Goal: Transaction & Acquisition: Purchase product/service

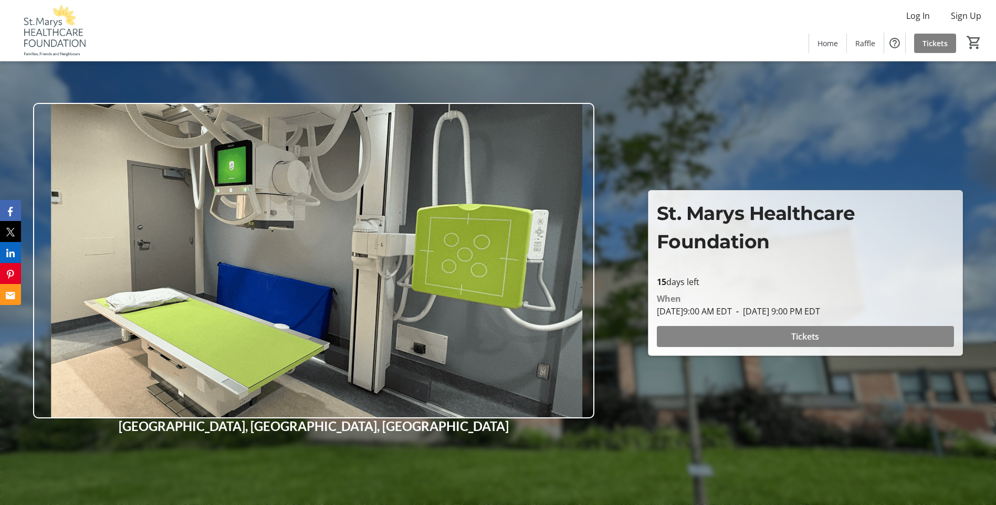
click at [808, 339] on span "Tickets" at bounding box center [805, 336] width 28 height 13
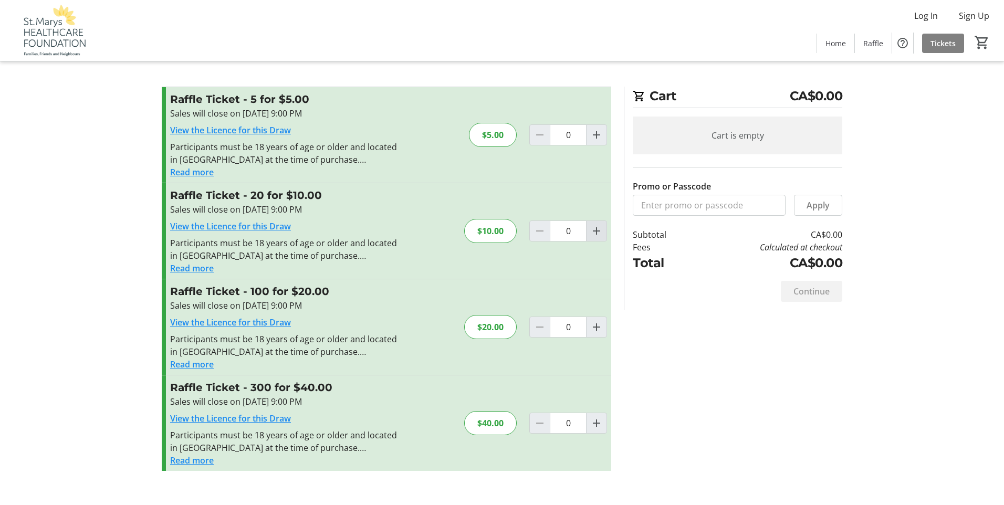
click at [596, 231] on mat-icon "Increment by one" at bounding box center [596, 231] width 13 height 13
type input "1"
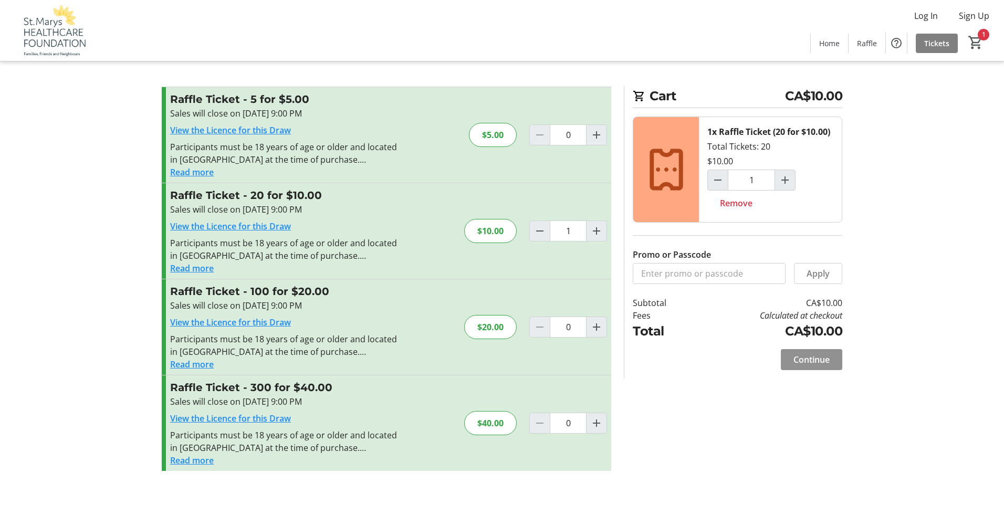
click at [807, 361] on span "Continue" at bounding box center [811, 359] width 36 height 13
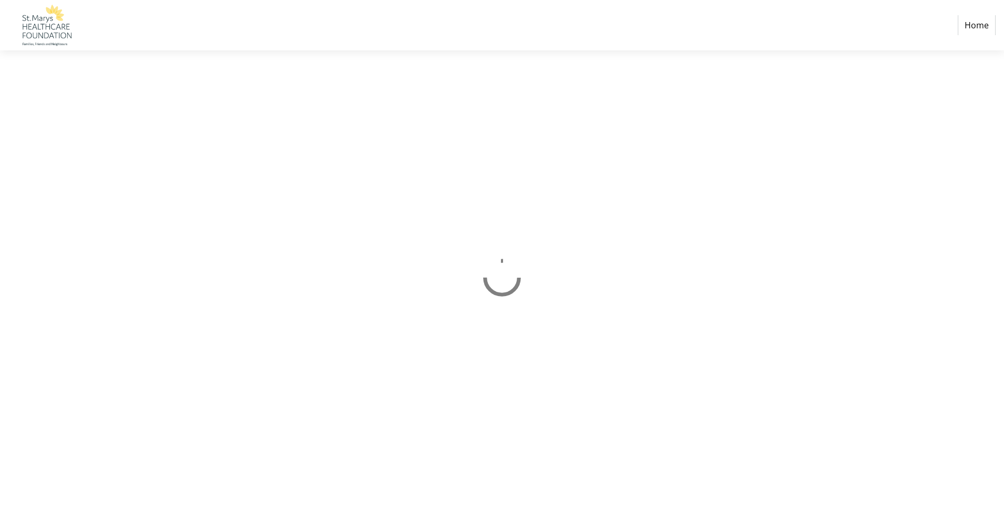
select select "CA"
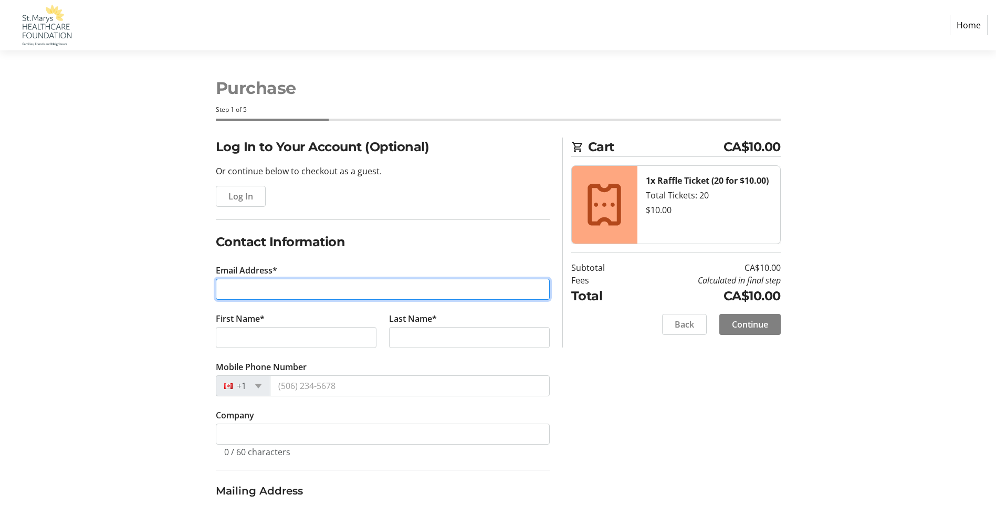
click at [232, 294] on input "Email Address*" at bounding box center [383, 289] width 334 height 21
type input "[EMAIL_ADDRESS][DOMAIN_NAME]"
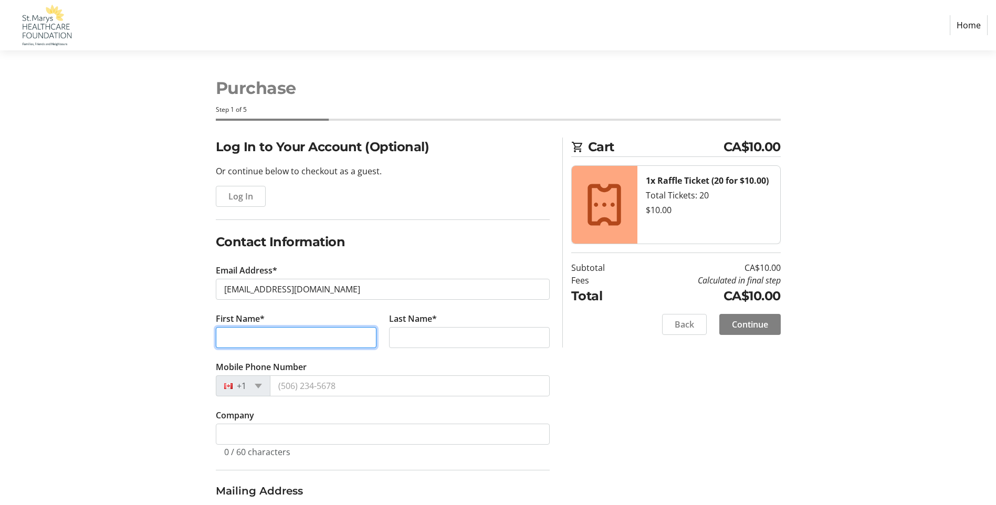
type input "[PERSON_NAME]"
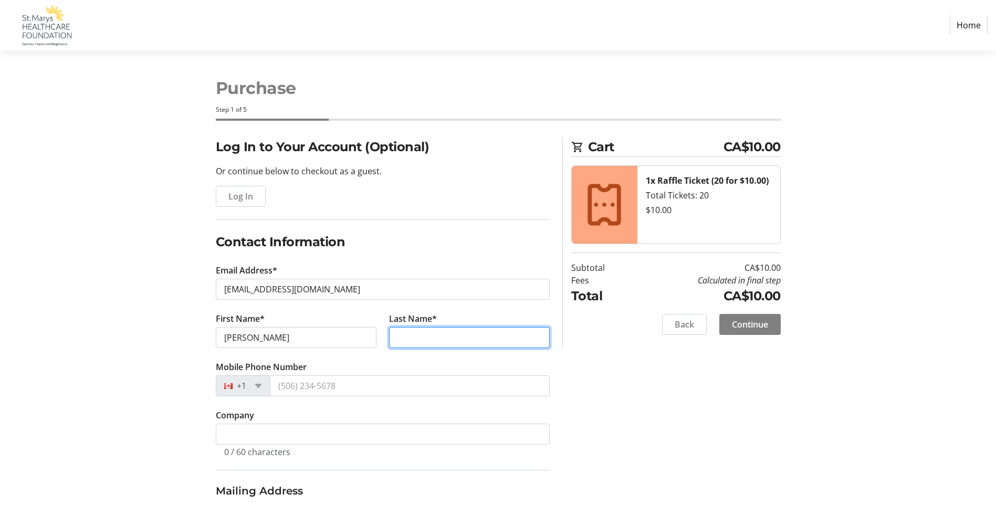
type input "[PERSON_NAME]"
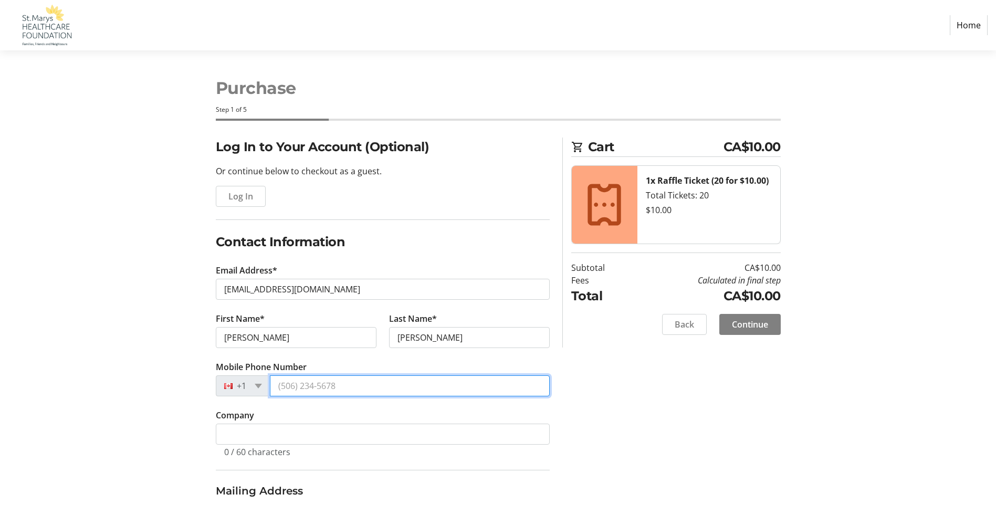
type input "[PHONE_NUMBER]"
type input "297006 29th Line"
type input "LAKESIDE"
select select "ON"
type input "N0M 2G0"
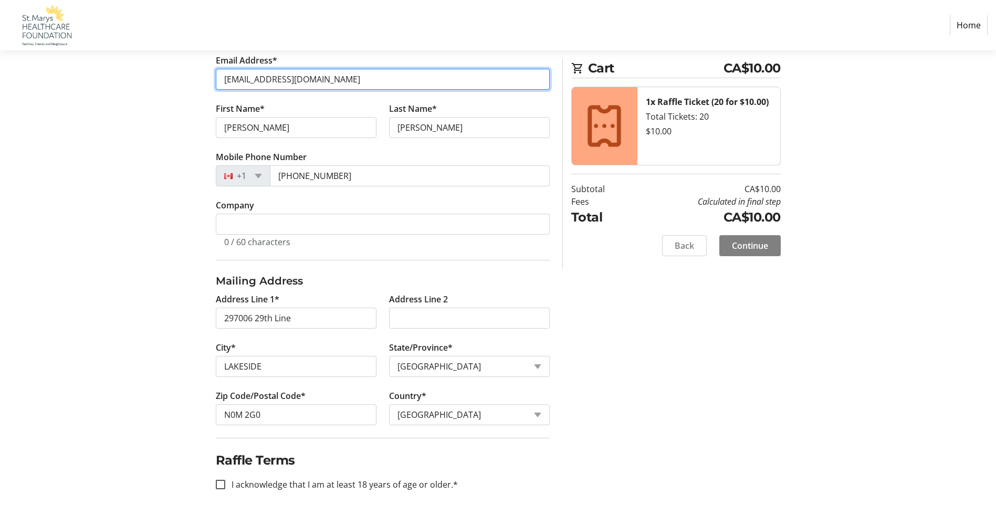
scroll to position [271, 0]
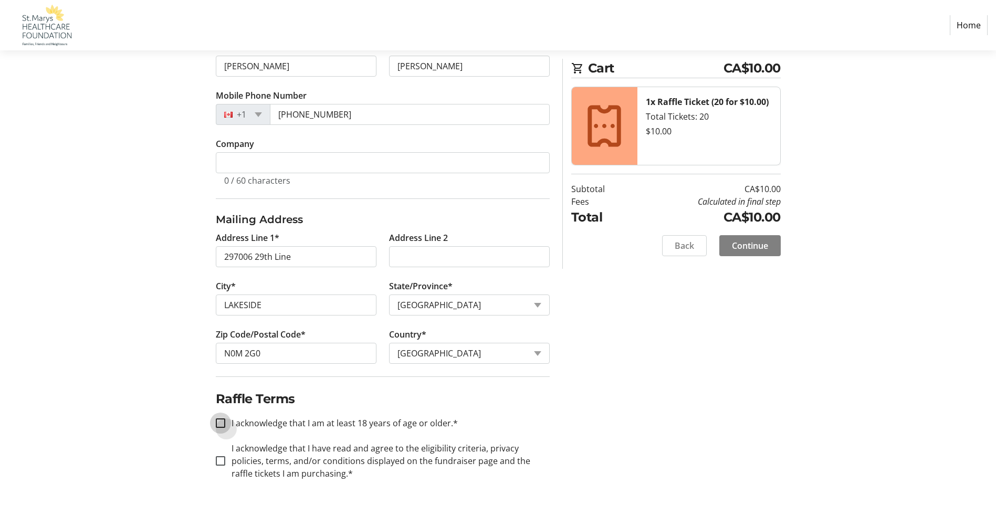
click at [222, 424] on input "I acknowledge that I am at least 18 years of age or older.*" at bounding box center [220, 422] width 9 height 9
checkbox input "true"
click at [218, 461] on input "I acknowledge that I have read and agree to the eligibility criteria, privacy p…" at bounding box center [220, 460] width 9 height 9
checkbox input "true"
click at [750, 248] on span "Continue" at bounding box center [750, 245] width 36 height 13
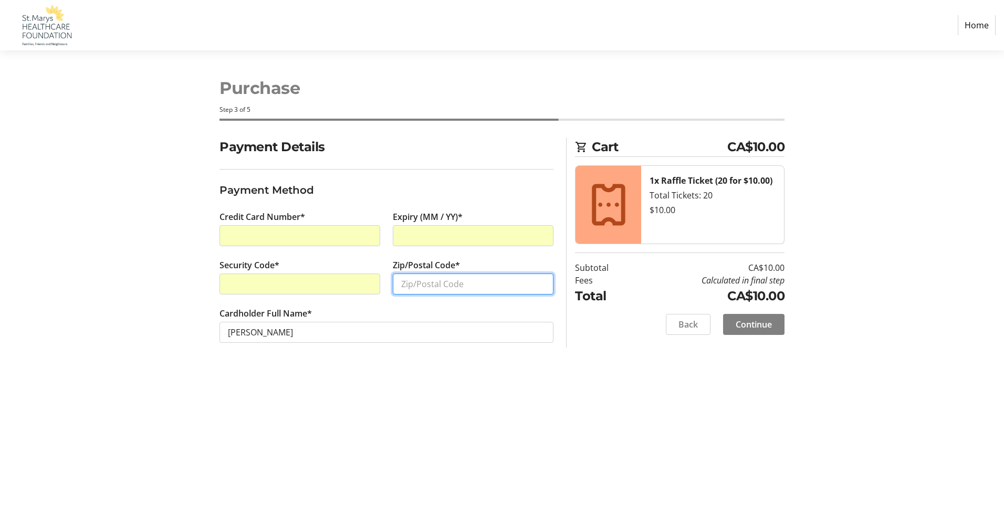
click at [413, 285] on input "Zip/Postal Code*" at bounding box center [473, 284] width 161 height 21
type input "N0M 2G0"
click at [750, 329] on span "Continue" at bounding box center [754, 324] width 36 height 13
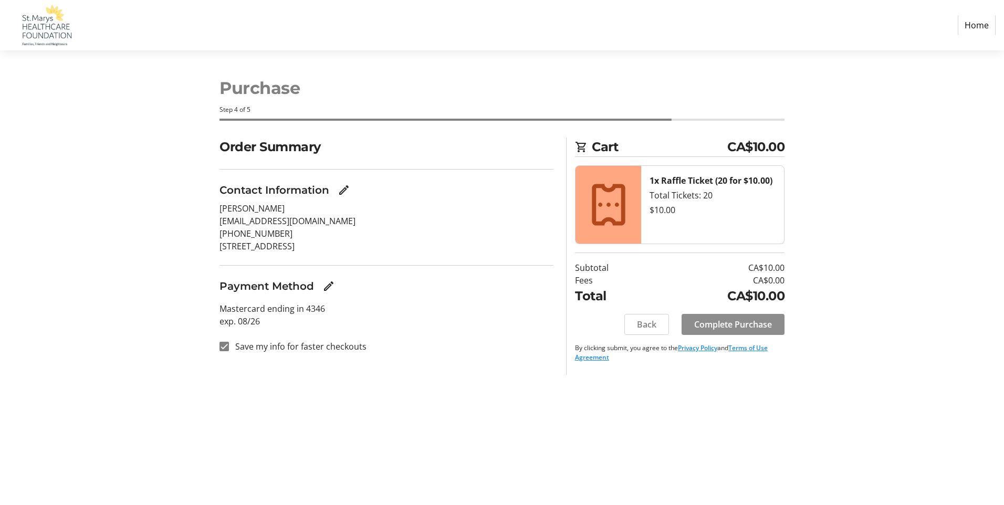
click at [750, 329] on span "Complete Purchase" at bounding box center [733, 324] width 78 height 13
